Goal: Information Seeking & Learning: Check status

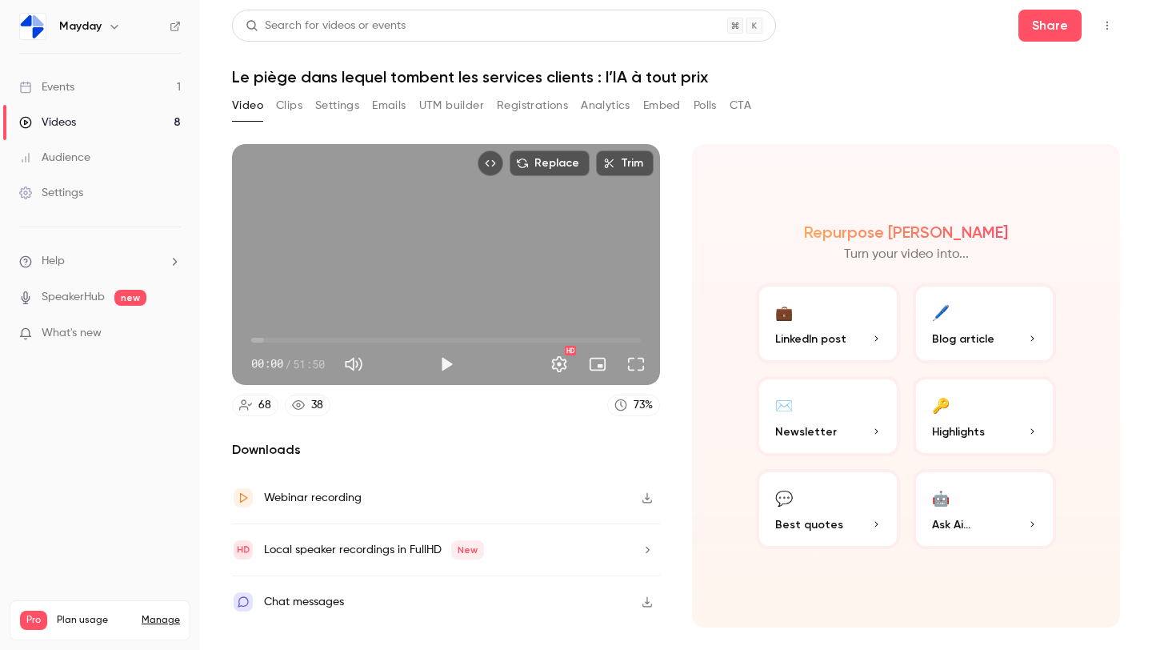
click at [602, 106] on button "Analytics" at bounding box center [606, 106] width 50 height 26
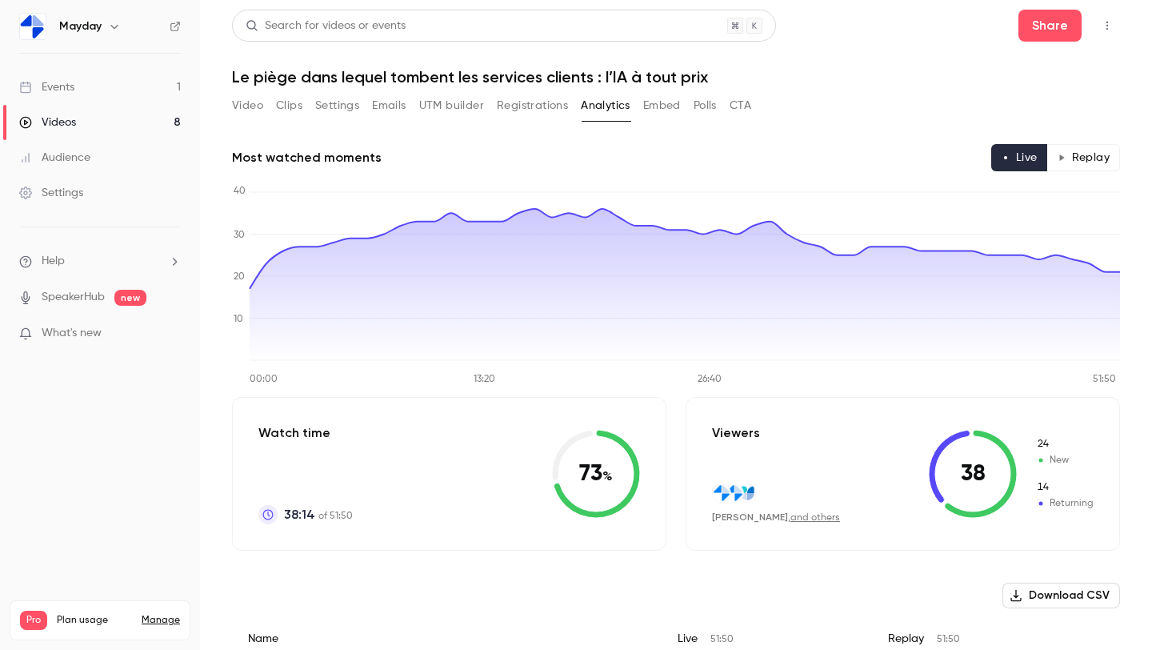
click at [530, 113] on button "Registrations" at bounding box center [532, 106] width 71 height 26
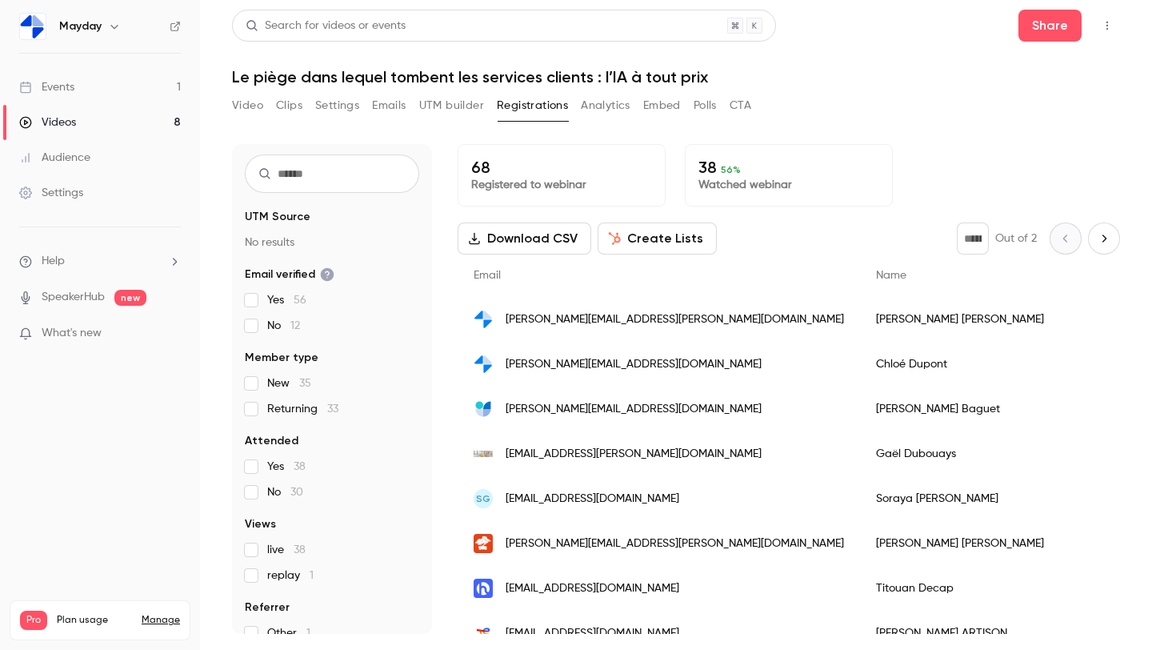
scroll to position [41, 0]
click at [259, 468] on label "Yes 38" at bounding box center [332, 463] width 174 height 16
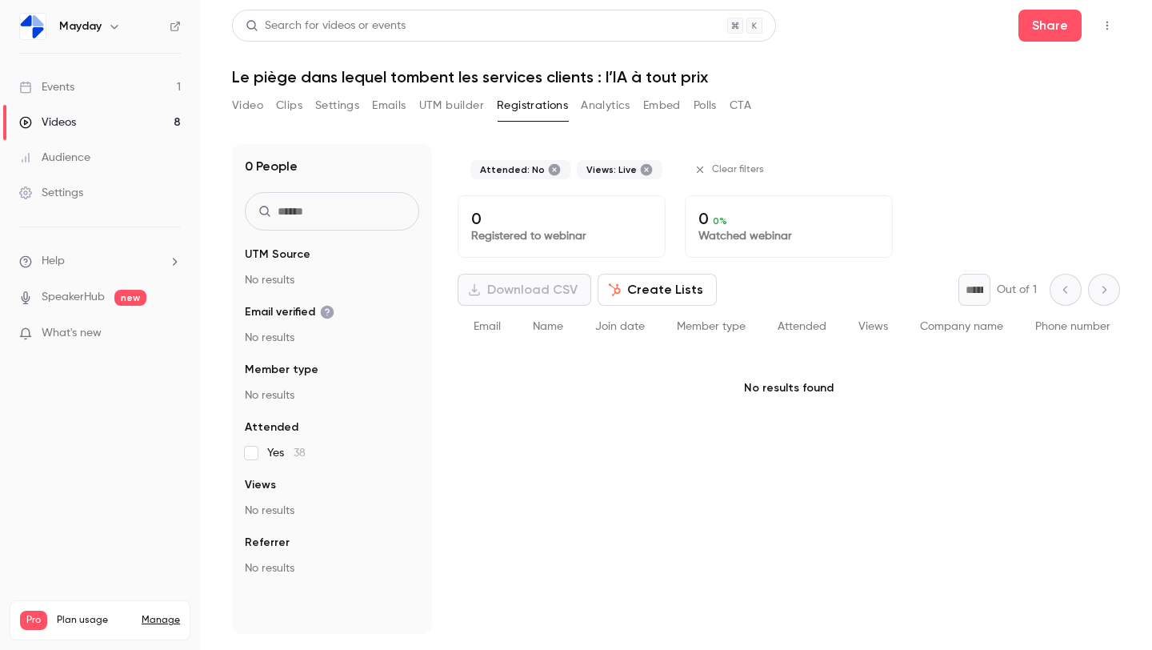
scroll to position [0, 0]
click at [391, 105] on button "Emails" at bounding box center [389, 106] width 34 height 26
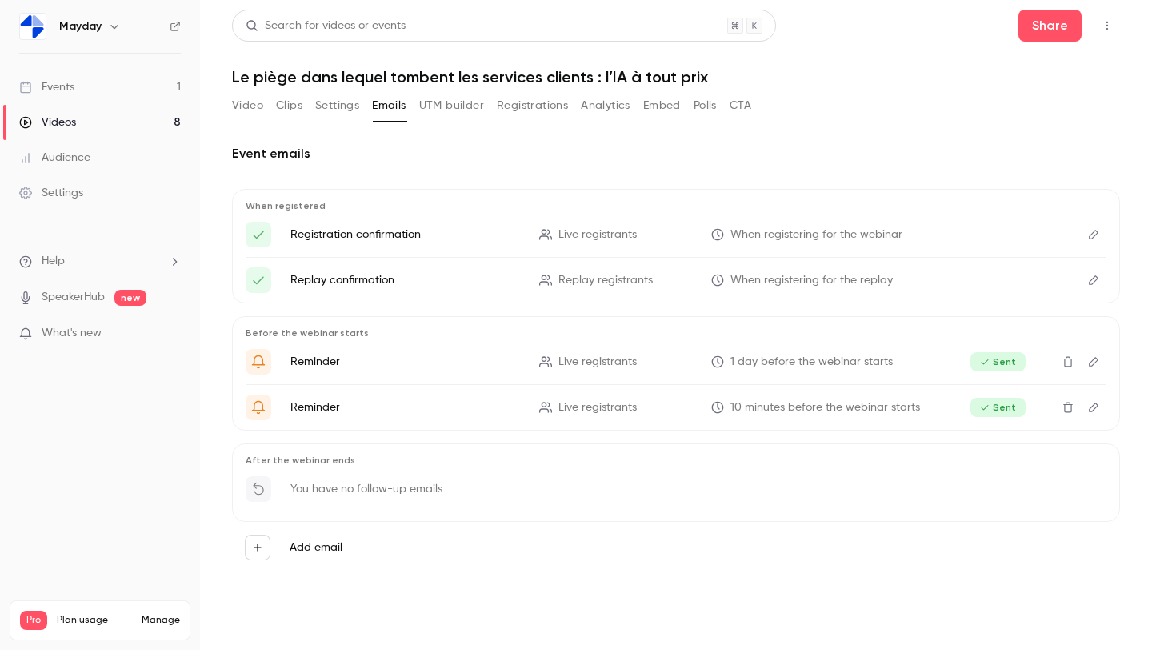
click at [589, 115] on button "Analytics" at bounding box center [606, 106] width 50 height 26
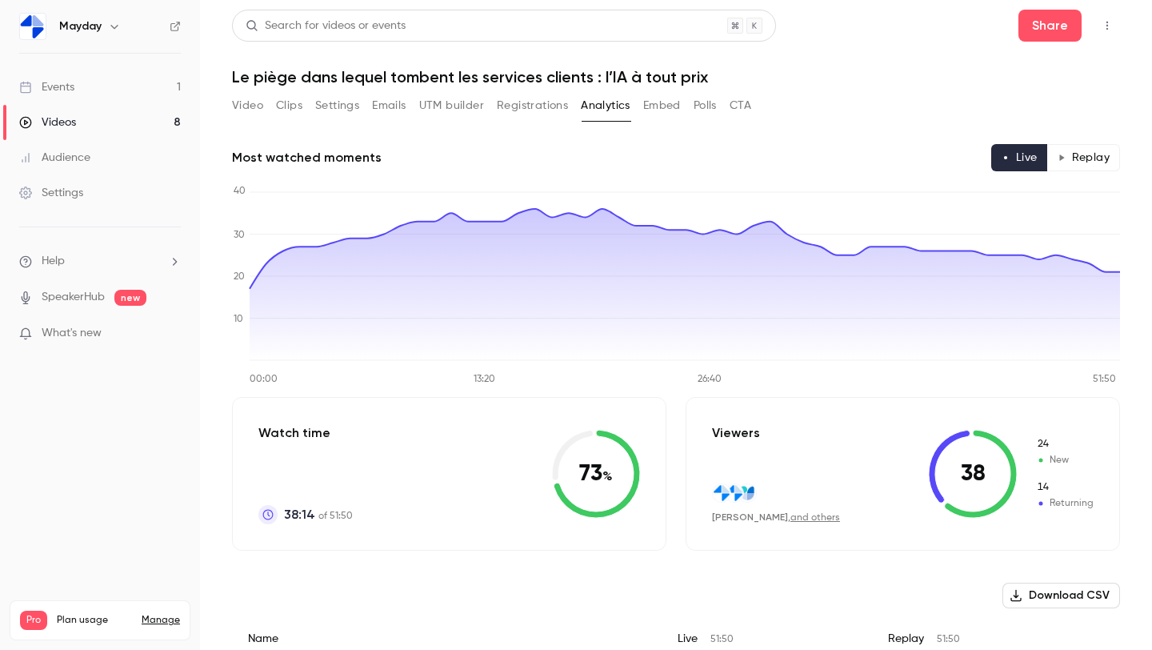
click at [843, 474] on div "Viewers [PERSON_NAME] , and others 38 24 New 14 Returning" at bounding box center [903, 474] width 435 height 154
click at [758, 455] on div "Viewers [PERSON_NAME] , and others" at bounding box center [776, 473] width 128 height 101
click at [805, 475] on div "Viewers [PERSON_NAME] , and others" at bounding box center [776, 473] width 128 height 101
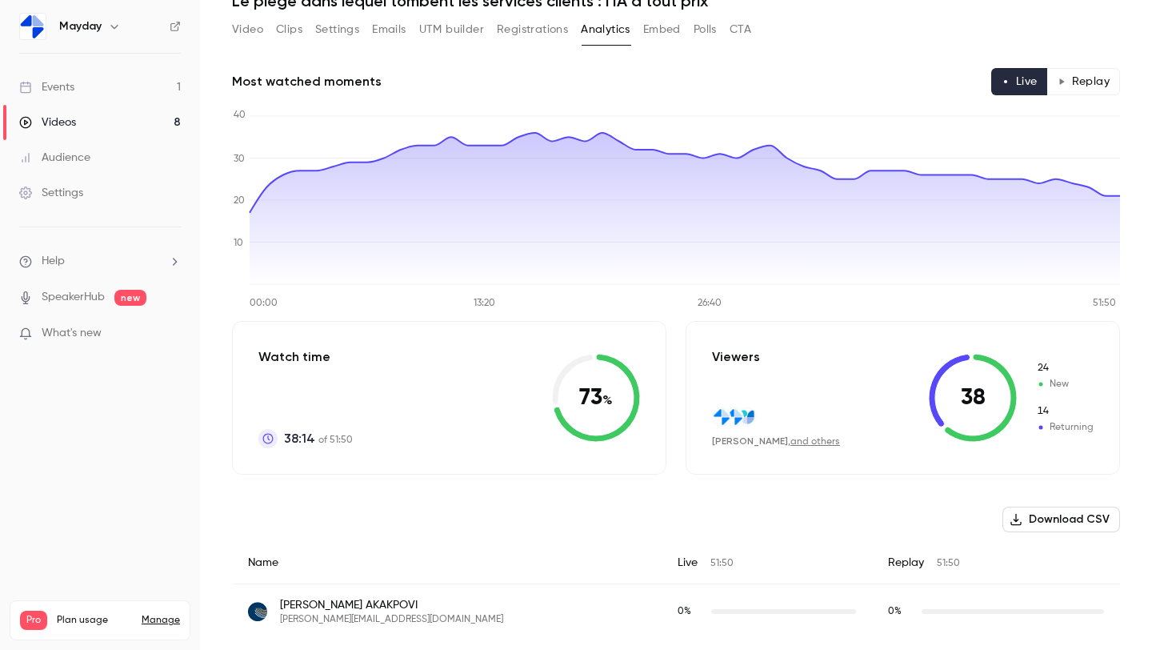
scroll to position [90, 0]
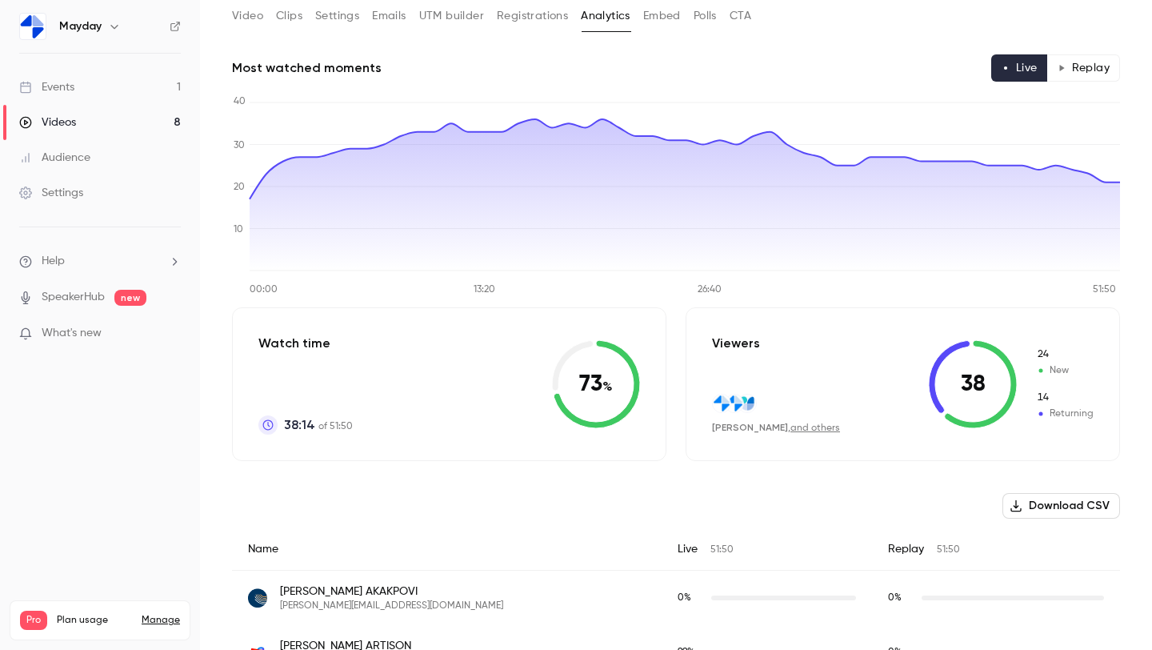
click at [846, 393] on div "Viewers [PERSON_NAME] , and others 38 24 New 14 Returning" at bounding box center [903, 384] width 435 height 154
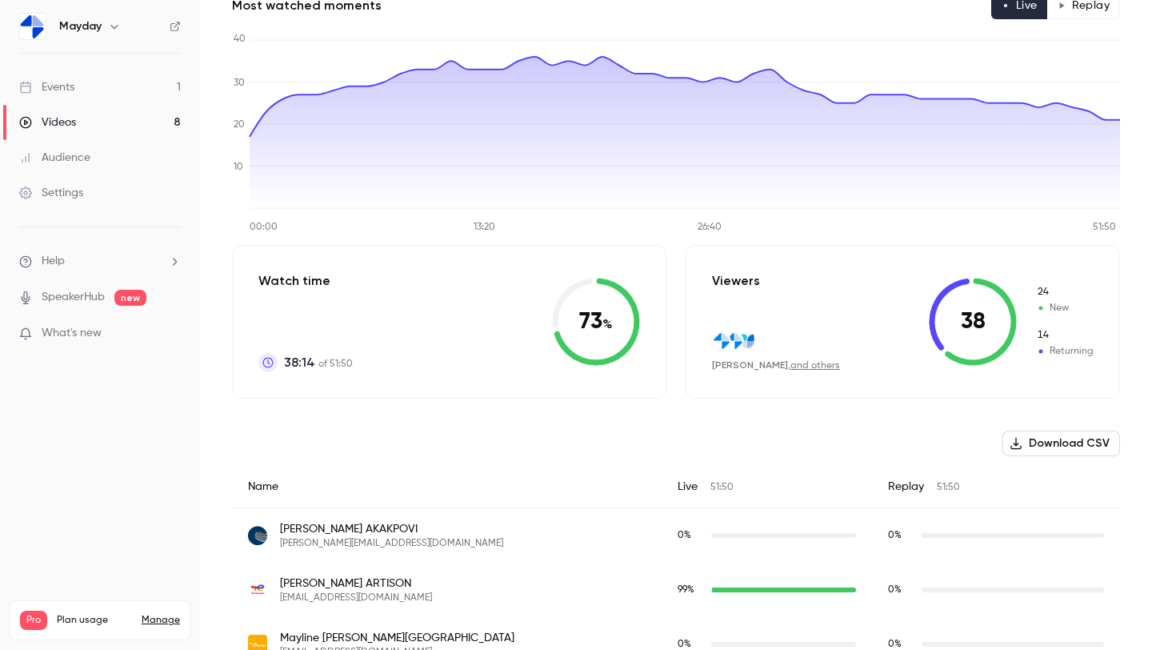
scroll to position [0, 0]
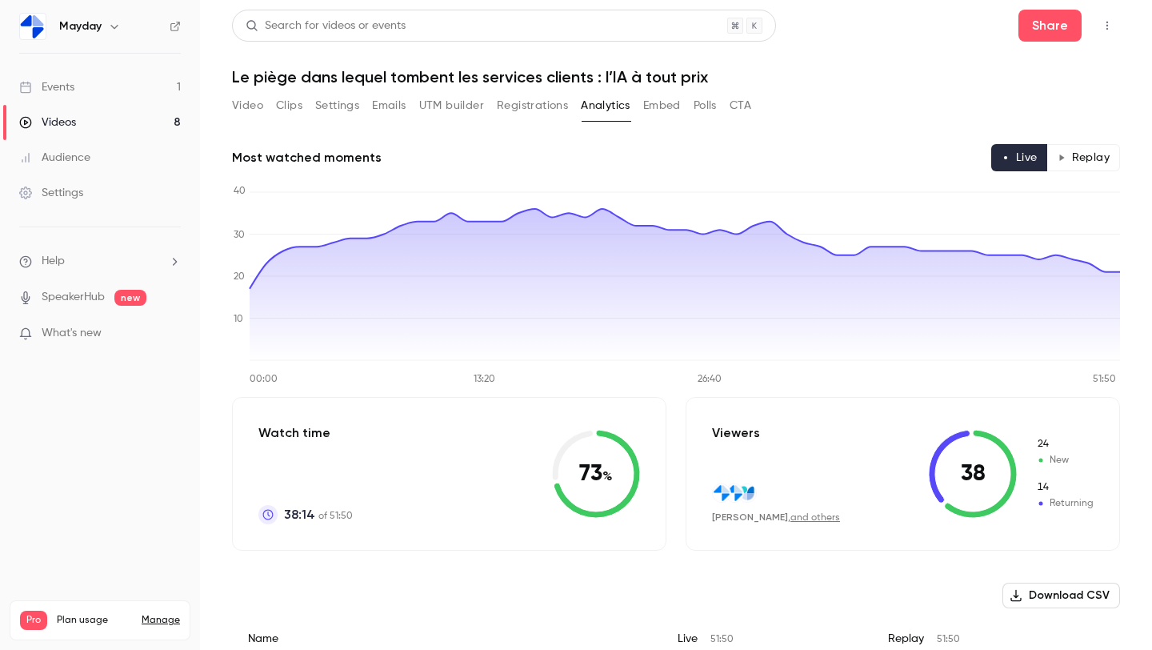
click at [687, 106] on div "Video Clips Settings Emails UTM builder Registrations Analytics Embed Polls CTA" at bounding box center [491, 106] width 519 height 26
click at [704, 107] on button "Polls" at bounding box center [705, 106] width 23 height 26
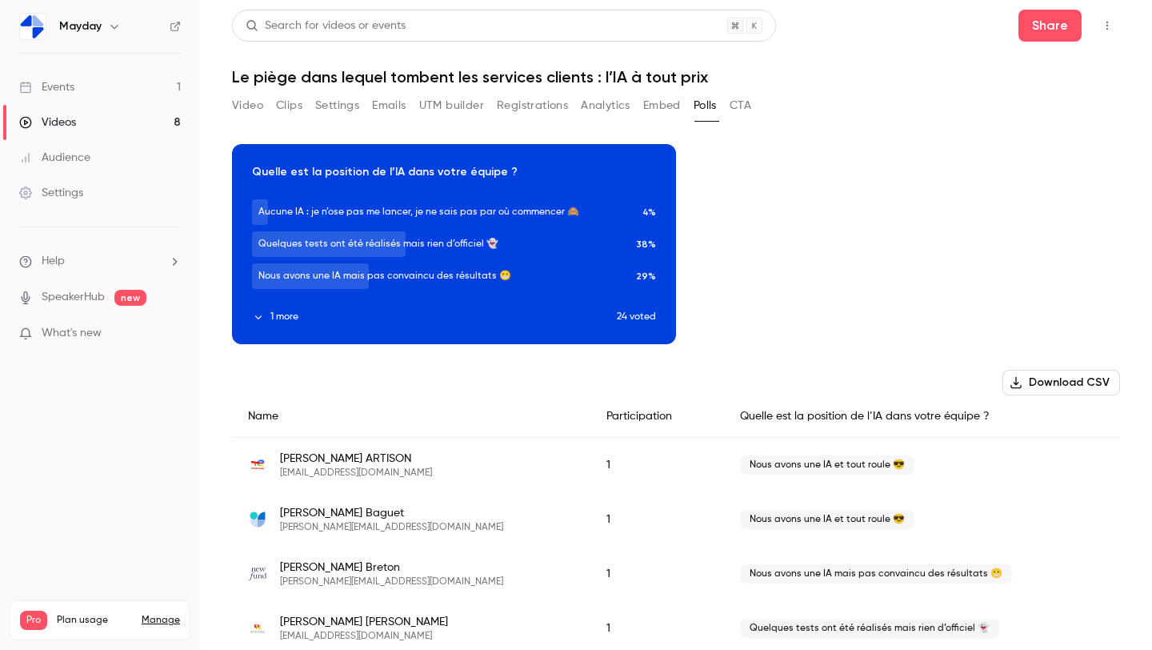
click at [619, 99] on button "Analytics" at bounding box center [606, 106] width 50 height 26
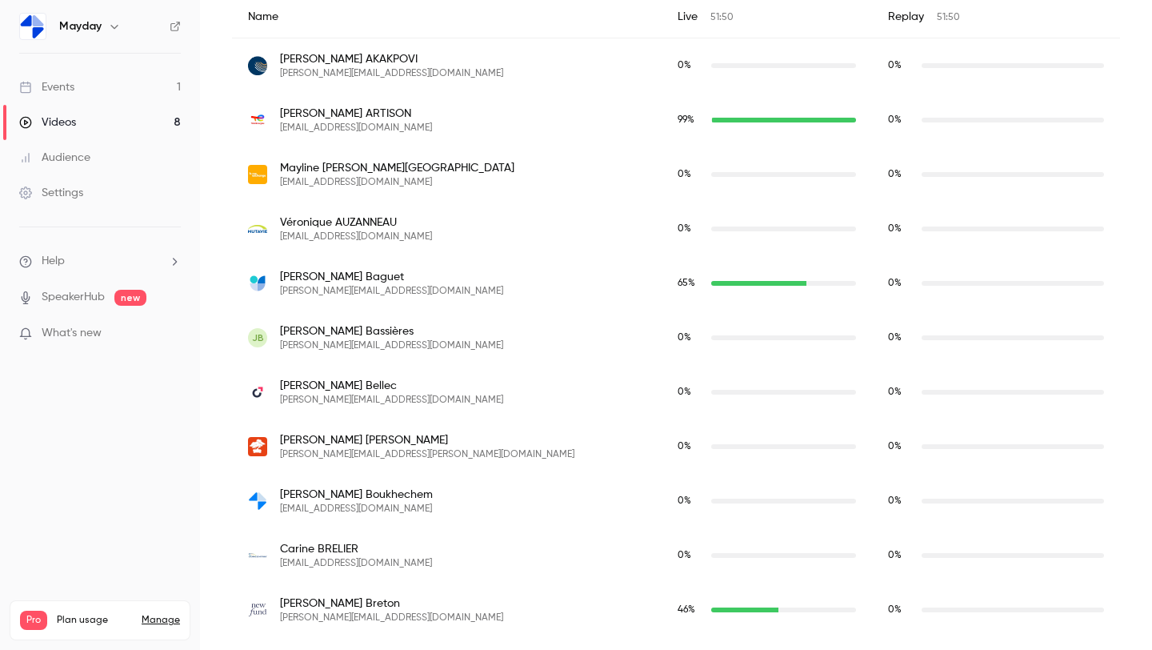
scroll to position [516, 0]
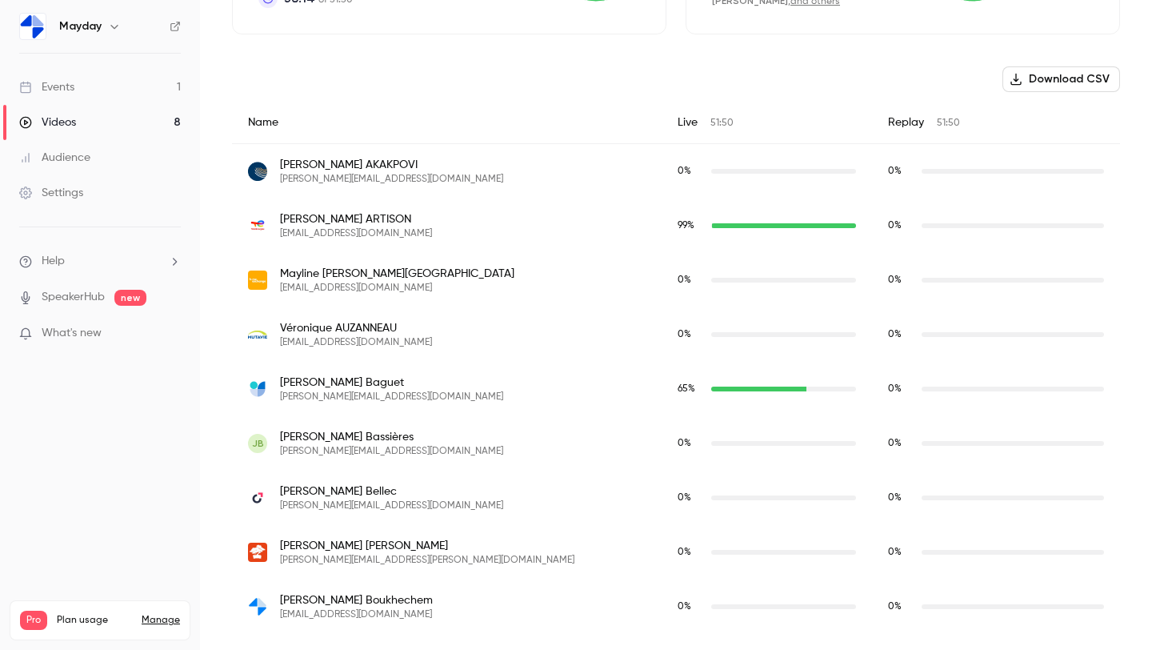
click at [164, 85] on link "Events 1" at bounding box center [100, 87] width 200 height 35
